Goal: Task Accomplishment & Management: Manage account settings

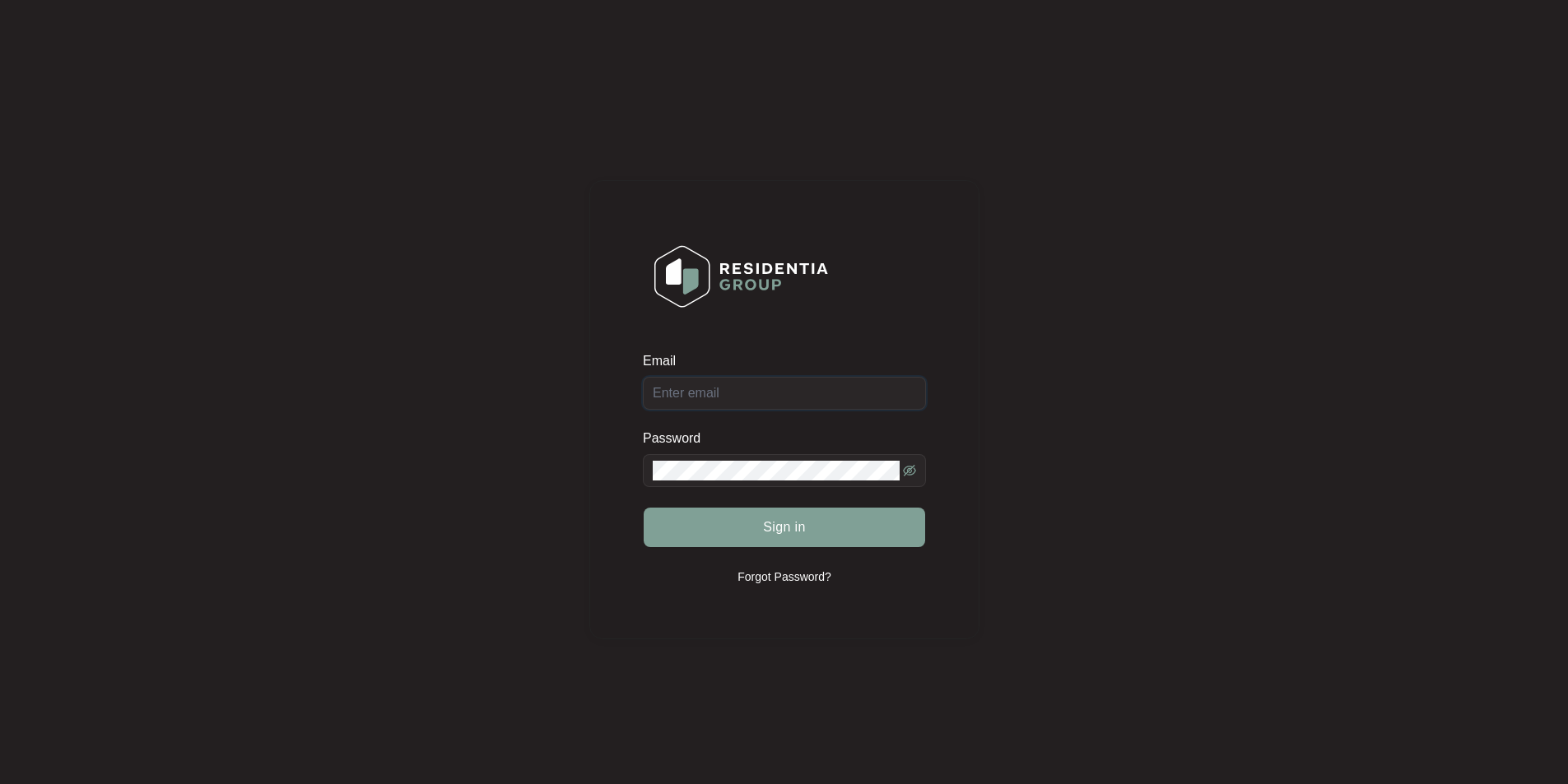
click at [760, 395] on input "Email" at bounding box center [784, 393] width 283 height 33
type input "[EMAIL_ADDRESS][DOMAIN_NAME]"
click at [644, 508] on button "Sign in" at bounding box center [784, 528] width 282 height 40
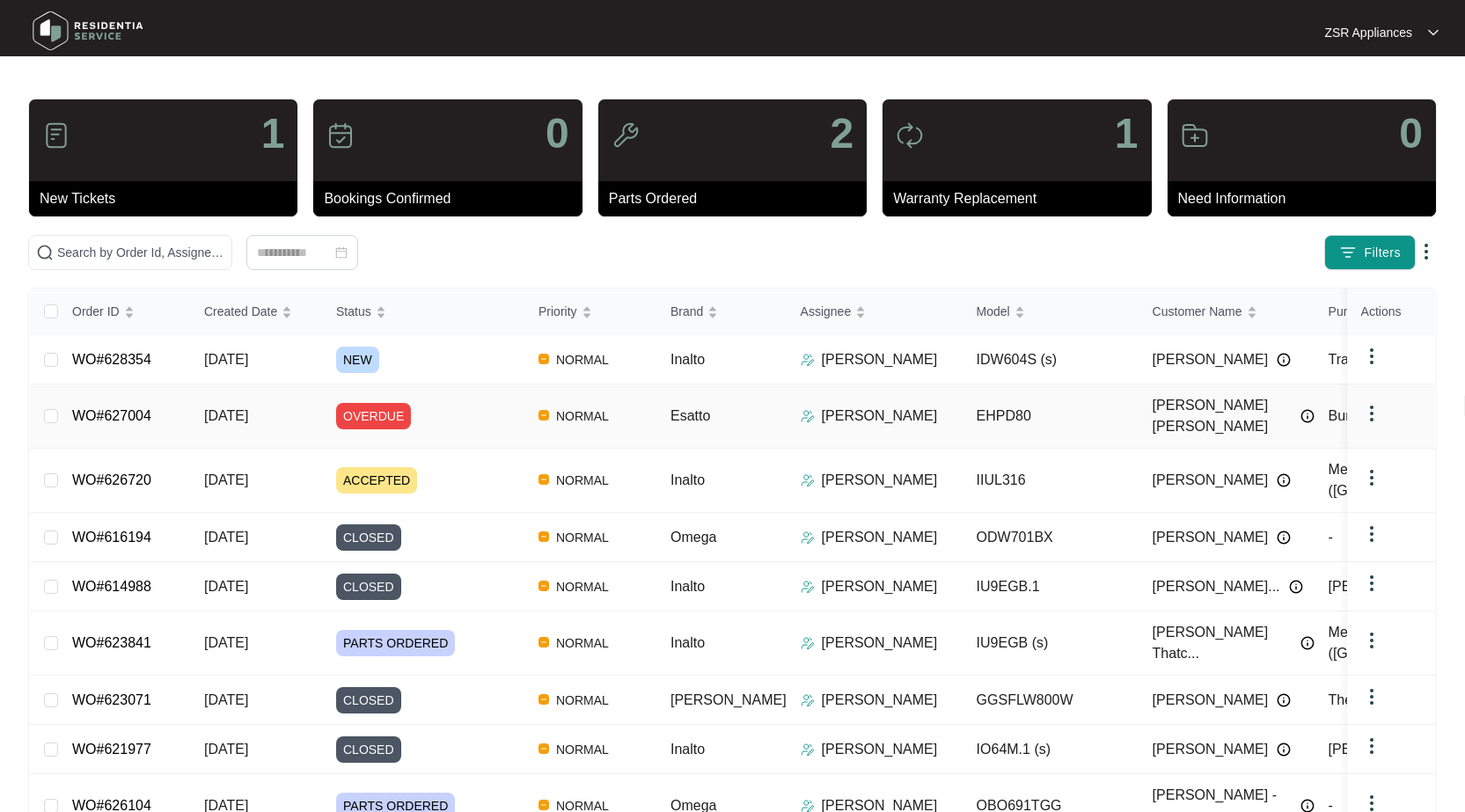
click at [127, 409] on link "WO#627004" at bounding box center [112, 415] width 79 height 15
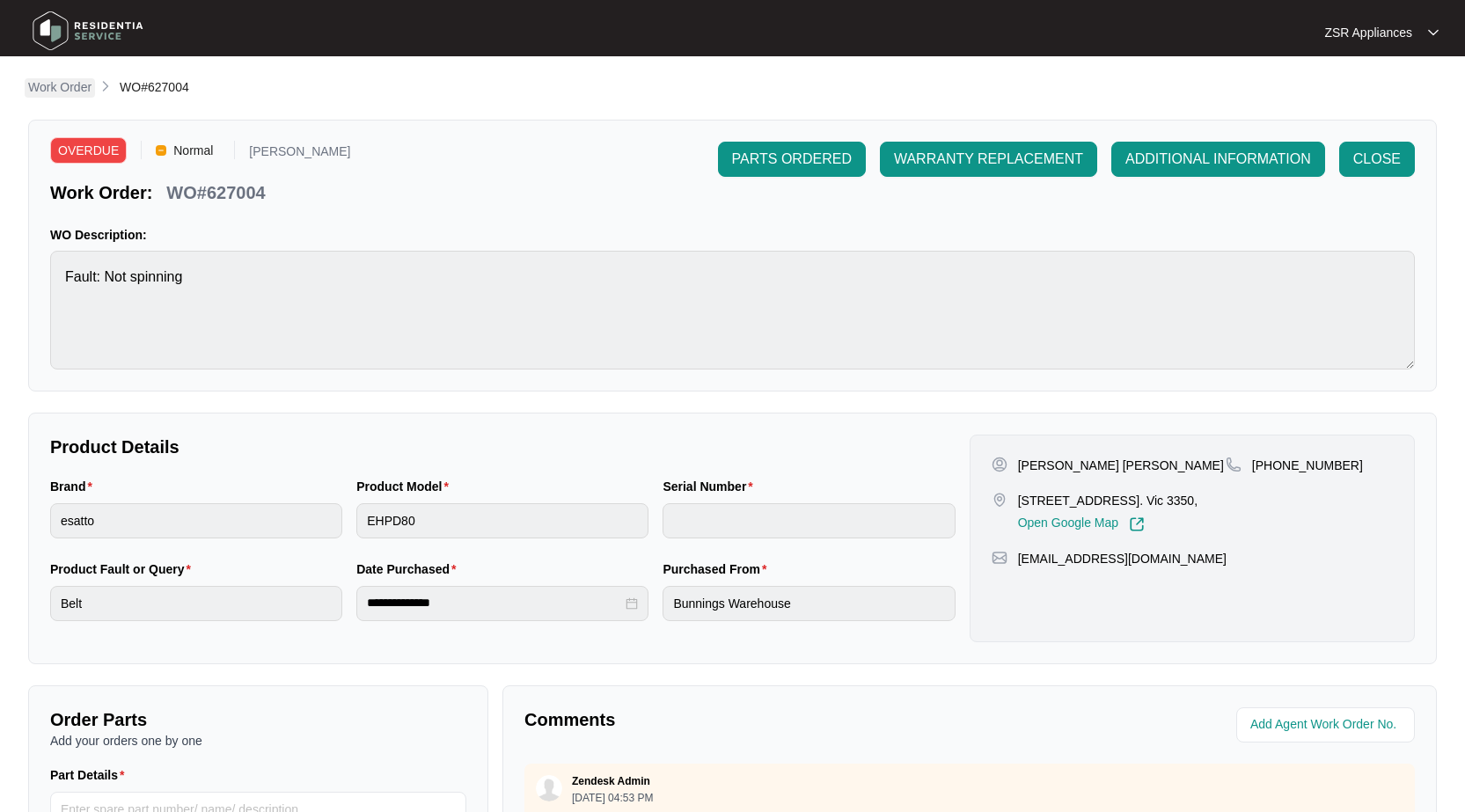
click at [86, 83] on p "Work Order" at bounding box center [60, 87] width 64 height 18
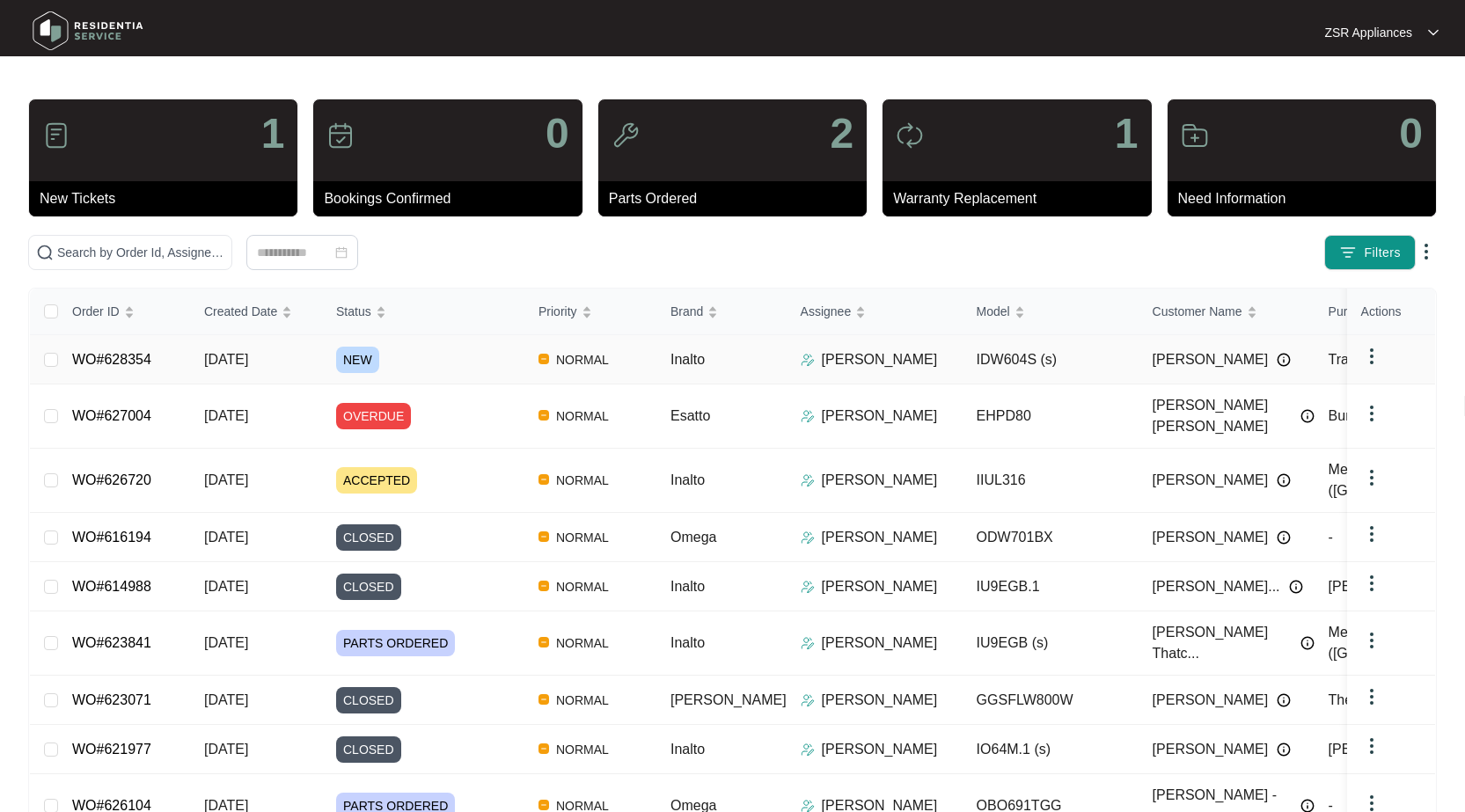
click at [119, 361] on link "WO#628354" at bounding box center [112, 358] width 79 height 15
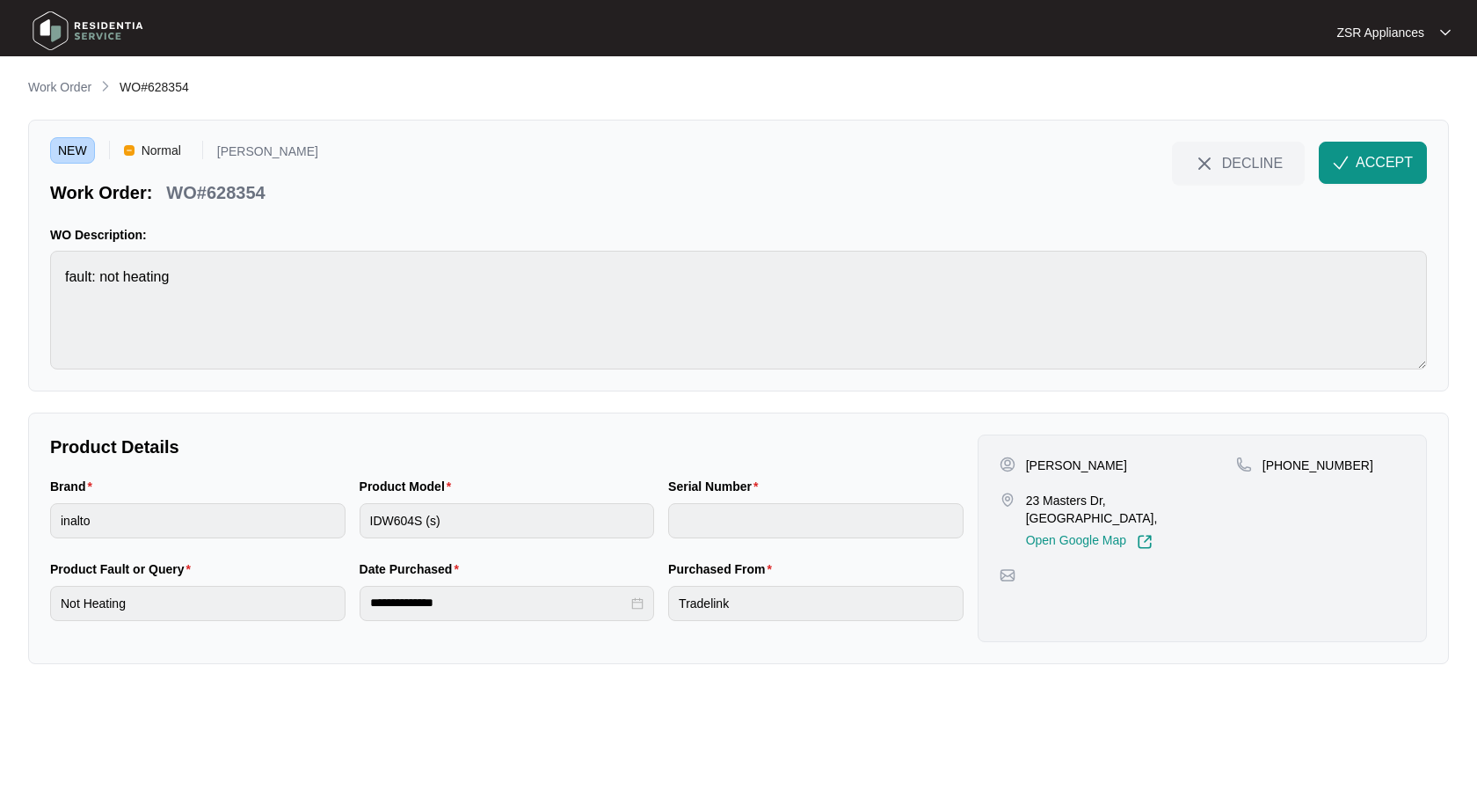
click at [1090, 462] on p "[PERSON_NAME]" at bounding box center [1077, 466] width 101 height 18
copy p "[PERSON_NAME]"
click at [1324, 459] on p "[PHONE_NUMBER]" at bounding box center [1318, 466] width 111 height 18
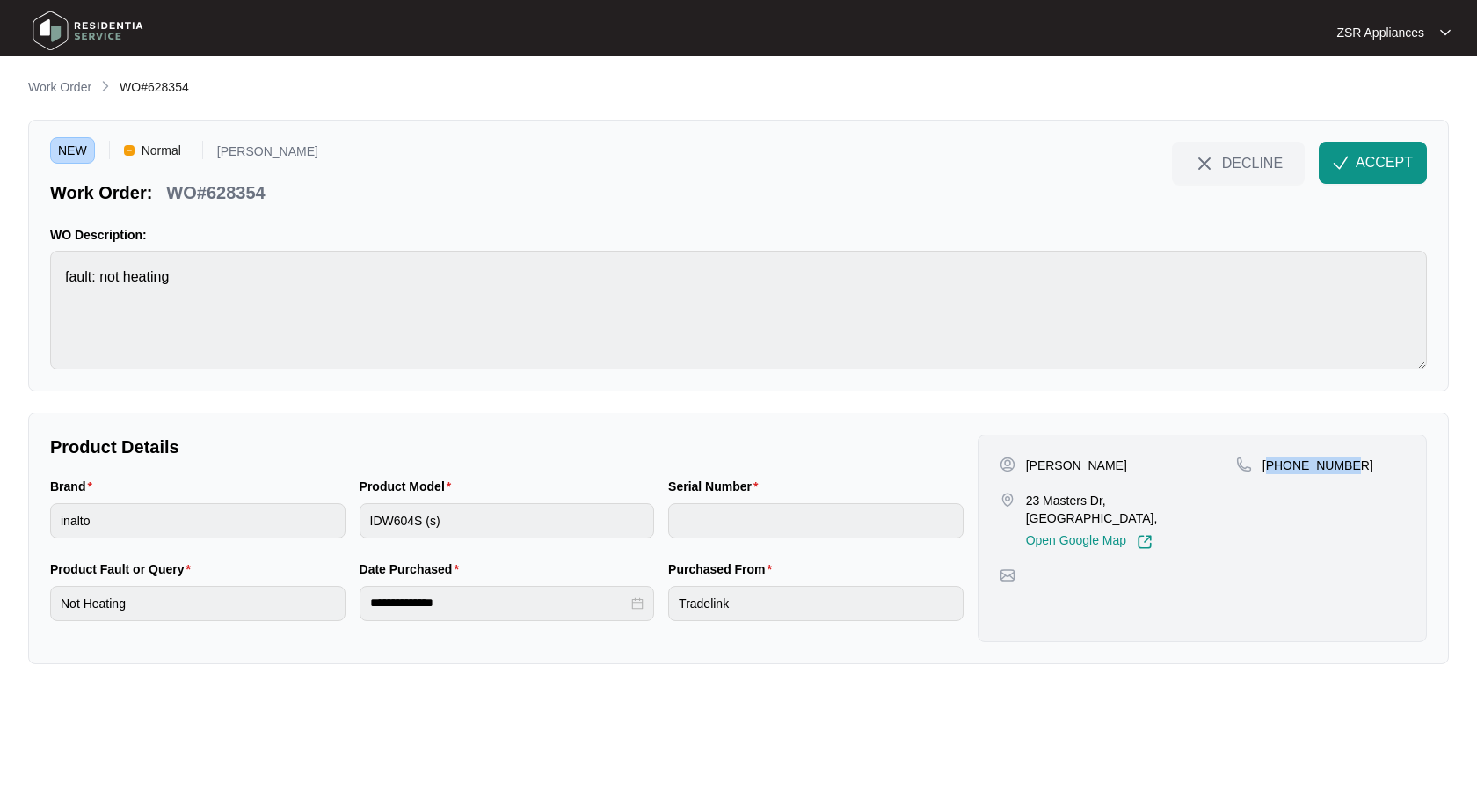
click at [1324, 459] on p "[PHONE_NUMBER]" at bounding box center [1318, 466] width 111 height 18
copy p "61431565457"
drag, startPoint x: 1026, startPoint y: 503, endPoint x: 1102, endPoint y: 502, distance: 76.0
click at [1102, 502] on p "23 Masters Dr, [GEOGRAPHIC_DATA]," at bounding box center [1132, 508] width 210 height 35
copy p "23 Masters Dr"
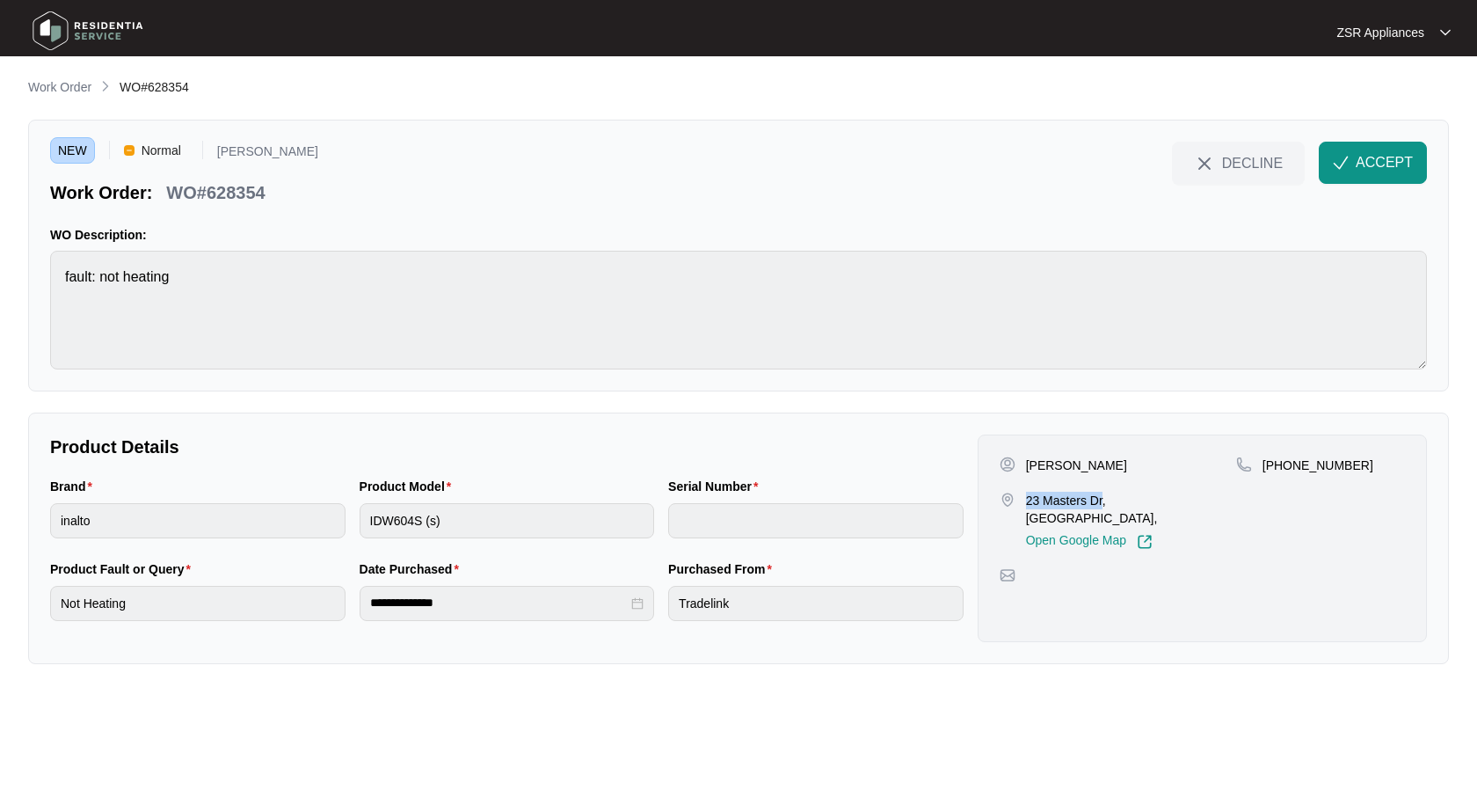
click at [1124, 501] on p "23 Masters Dr, [GEOGRAPHIC_DATA]," at bounding box center [1132, 508] width 210 height 35
drag, startPoint x: 1113, startPoint y: 501, endPoint x: 1237, endPoint y: 485, distance: 125.0
click at [1181, 500] on p "23 Masters Dr, [GEOGRAPHIC_DATA]," at bounding box center [1132, 508] width 210 height 35
copy p "[GEOGRAPHIC_DATA]"
click at [263, 203] on p "WO#628354" at bounding box center [214, 193] width 98 height 25
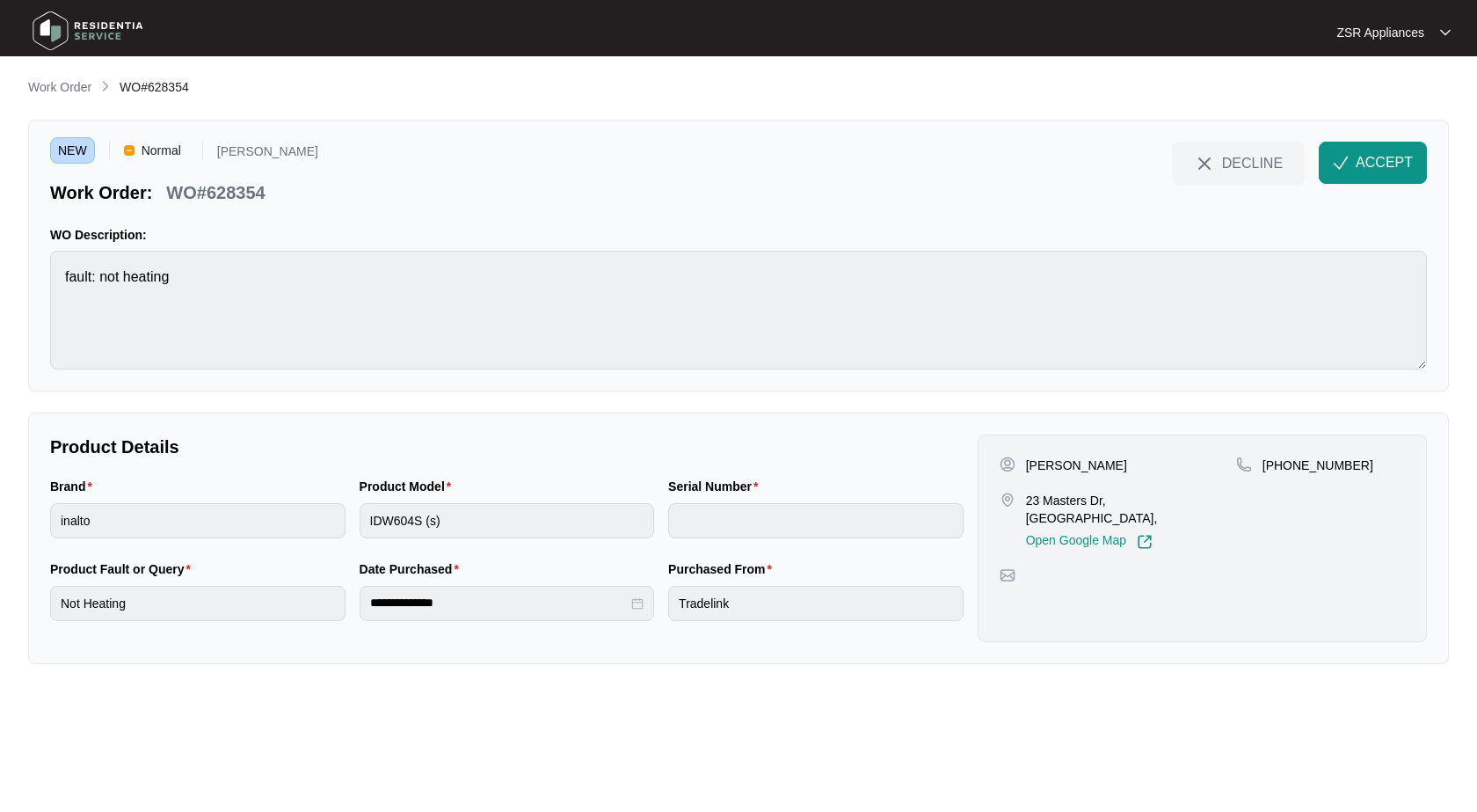
click at [251, 189] on p "WO#628354" at bounding box center [214, 193] width 98 height 25
copy p "628354"
click at [1084, 464] on p "[PERSON_NAME]" at bounding box center [1077, 466] width 101 height 18
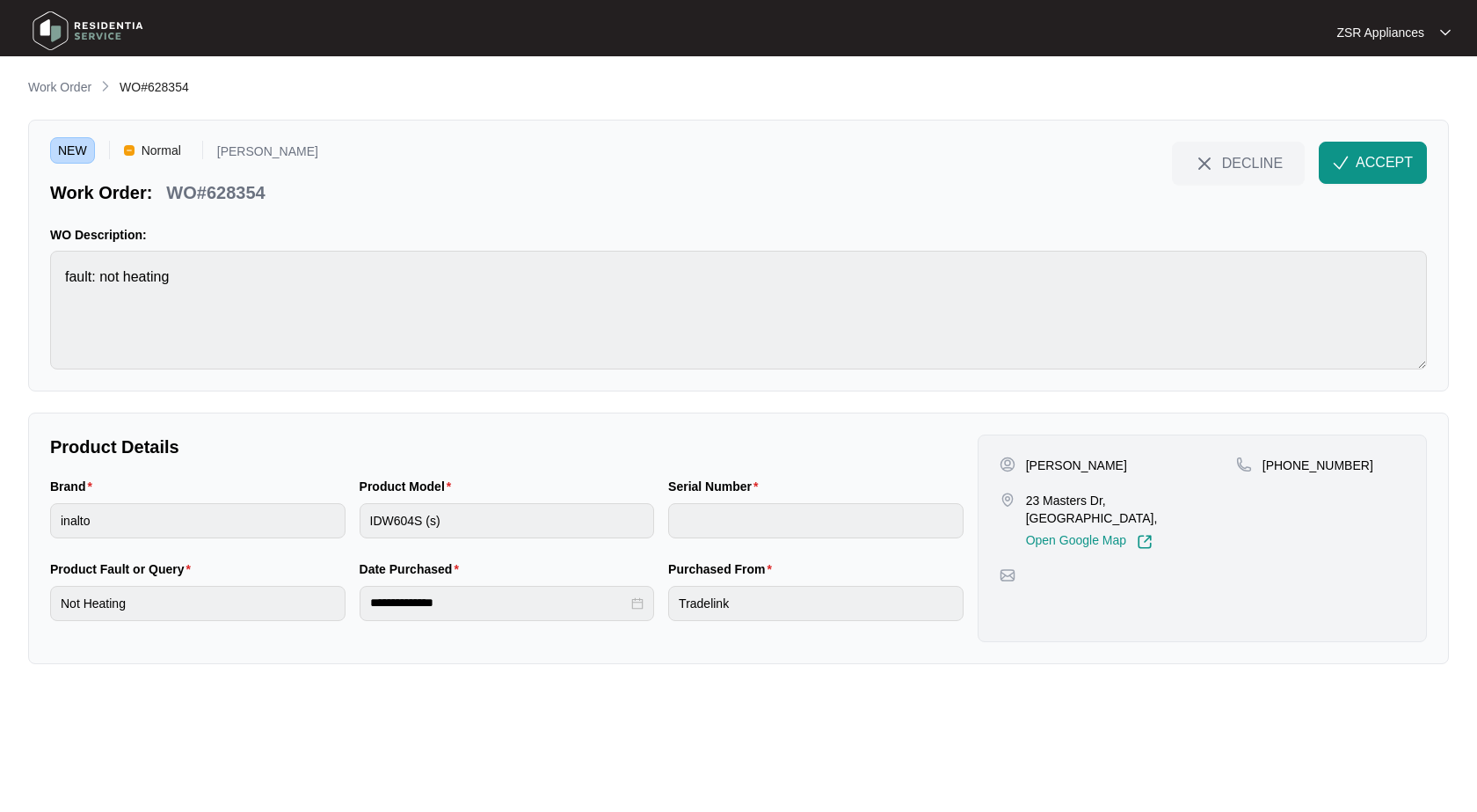
copy p "[PERSON_NAME]"
click at [250, 193] on p "WO#628354" at bounding box center [214, 193] width 98 height 25
click at [1335, 146] on button "ACCEPT" at bounding box center [1373, 163] width 108 height 43
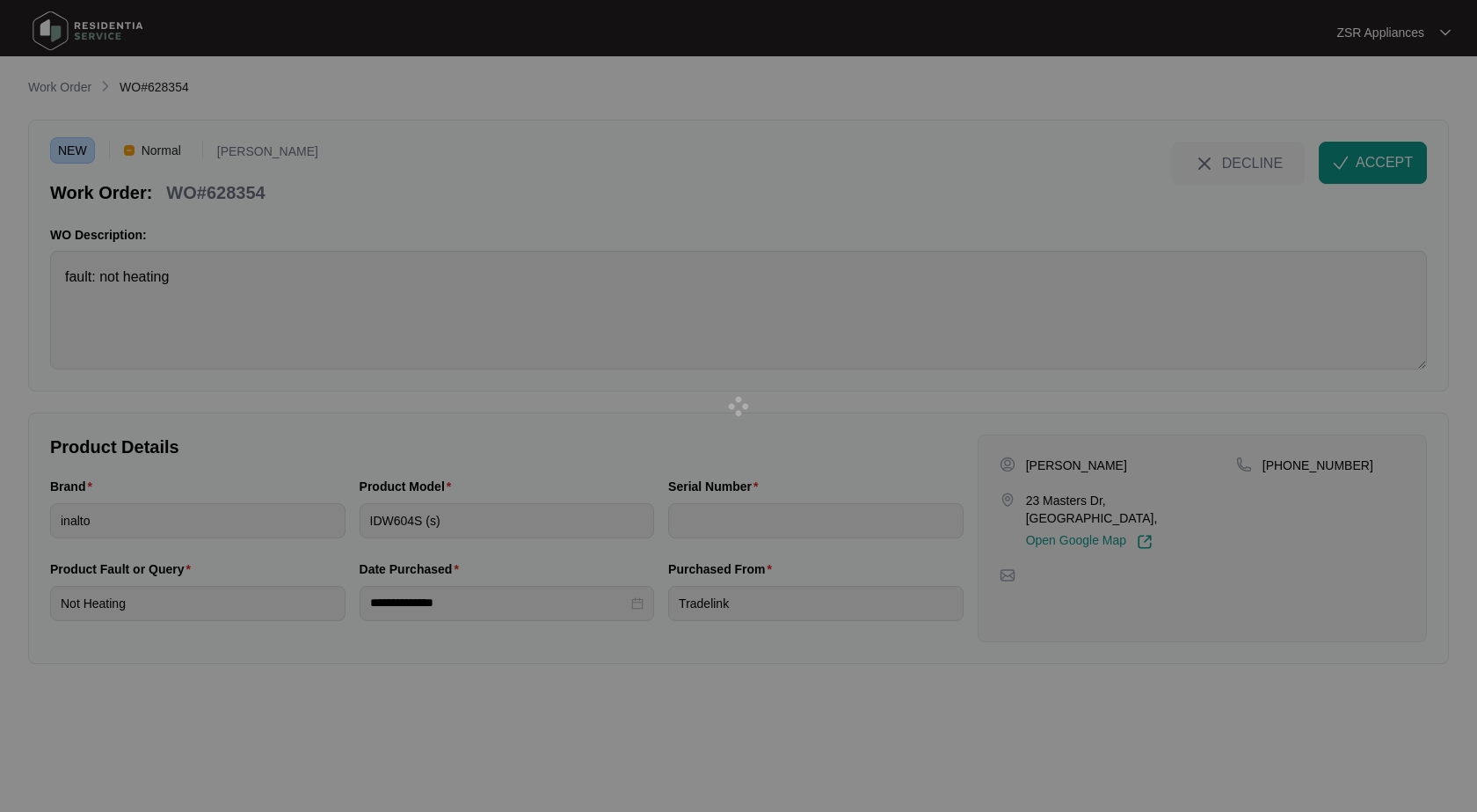
click at [487, 810] on div at bounding box center [738, 406] width 1477 height 812
